Goal: Navigation & Orientation: Find specific page/section

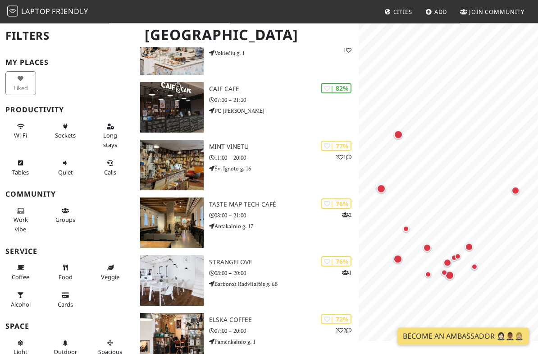
scroll to position [222, 0]
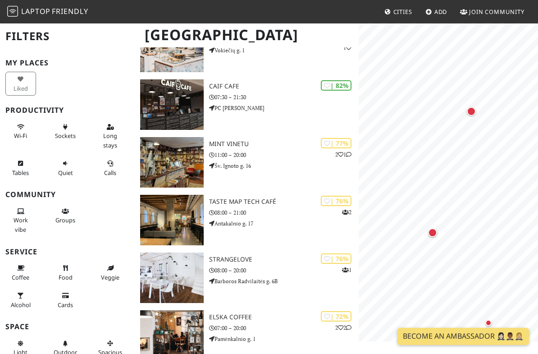
click at [469, 111] on div "Map marker" at bounding box center [471, 111] width 9 height 9
click at [432, 237] on div "Map marker" at bounding box center [432, 232] width 18 height 18
click at [478, 161] on button "×" at bounding box center [482, 160] width 9 height 10
click at [495, 139] on div "Map marker" at bounding box center [497, 140] width 8 height 8
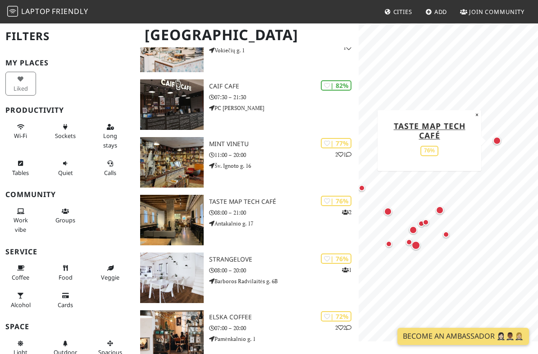
click at [449, 127] on link "Taste Map Tech Café" at bounding box center [430, 130] width 72 height 20
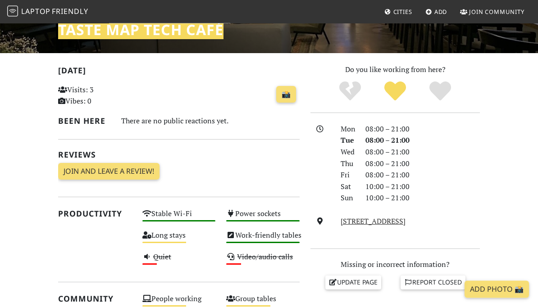
scroll to position [150, 0]
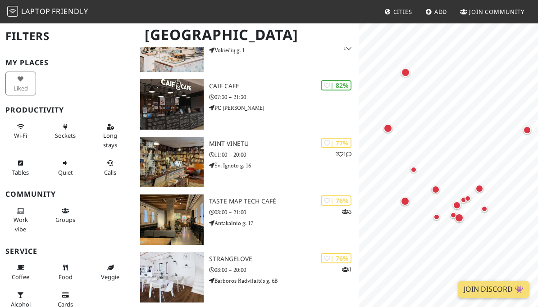
scroll to position [33, 0]
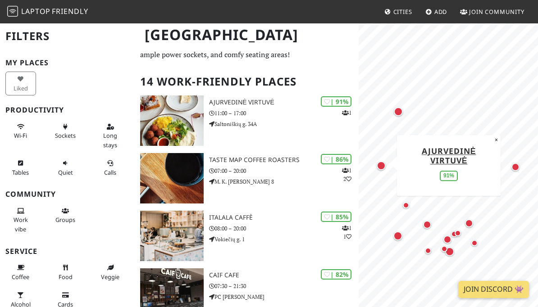
click at [456, 164] on link "Ajurvedinė virtuvė" at bounding box center [449, 155] width 55 height 20
